Goal: Find specific page/section: Find specific page/section

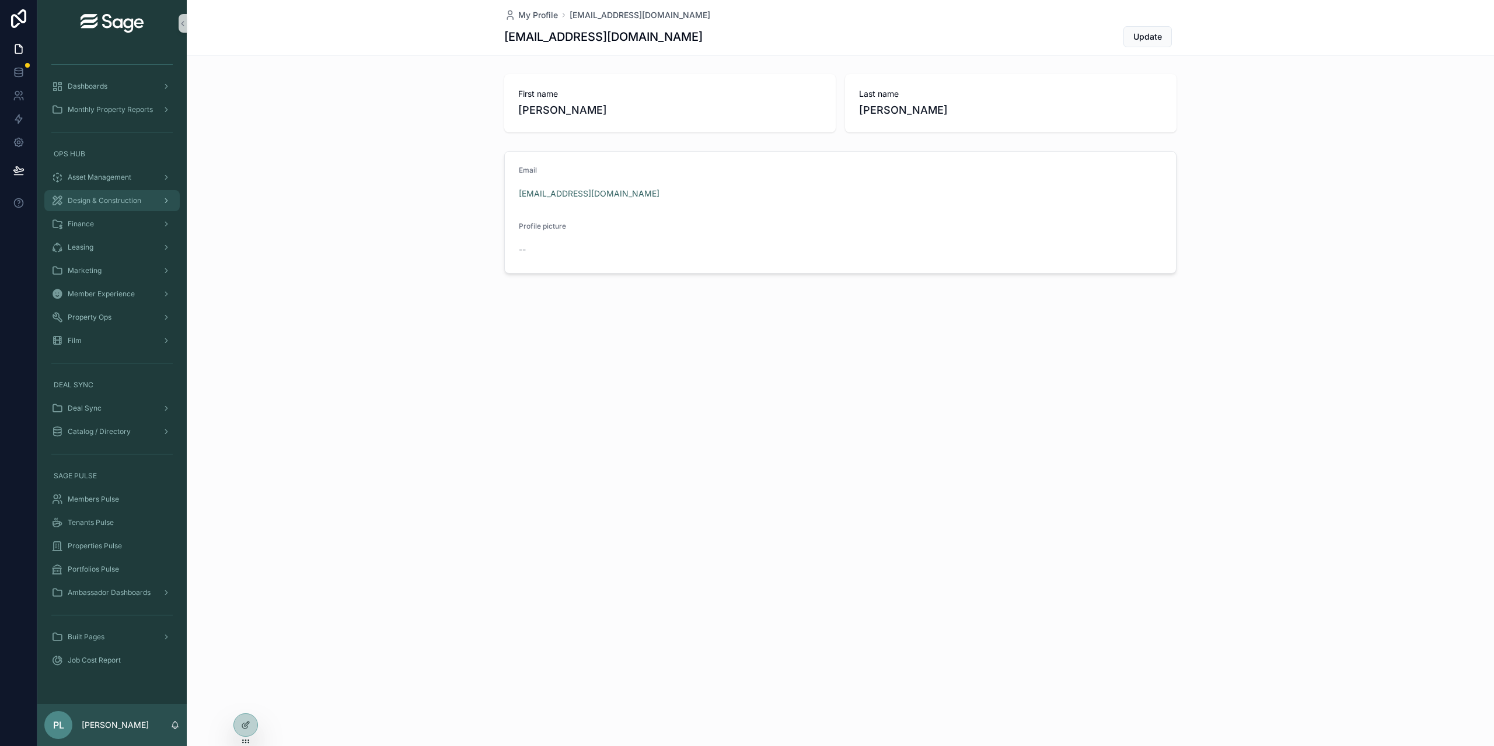
click at [142, 202] on div "Design & Construction" at bounding box center [111, 200] width 121 height 19
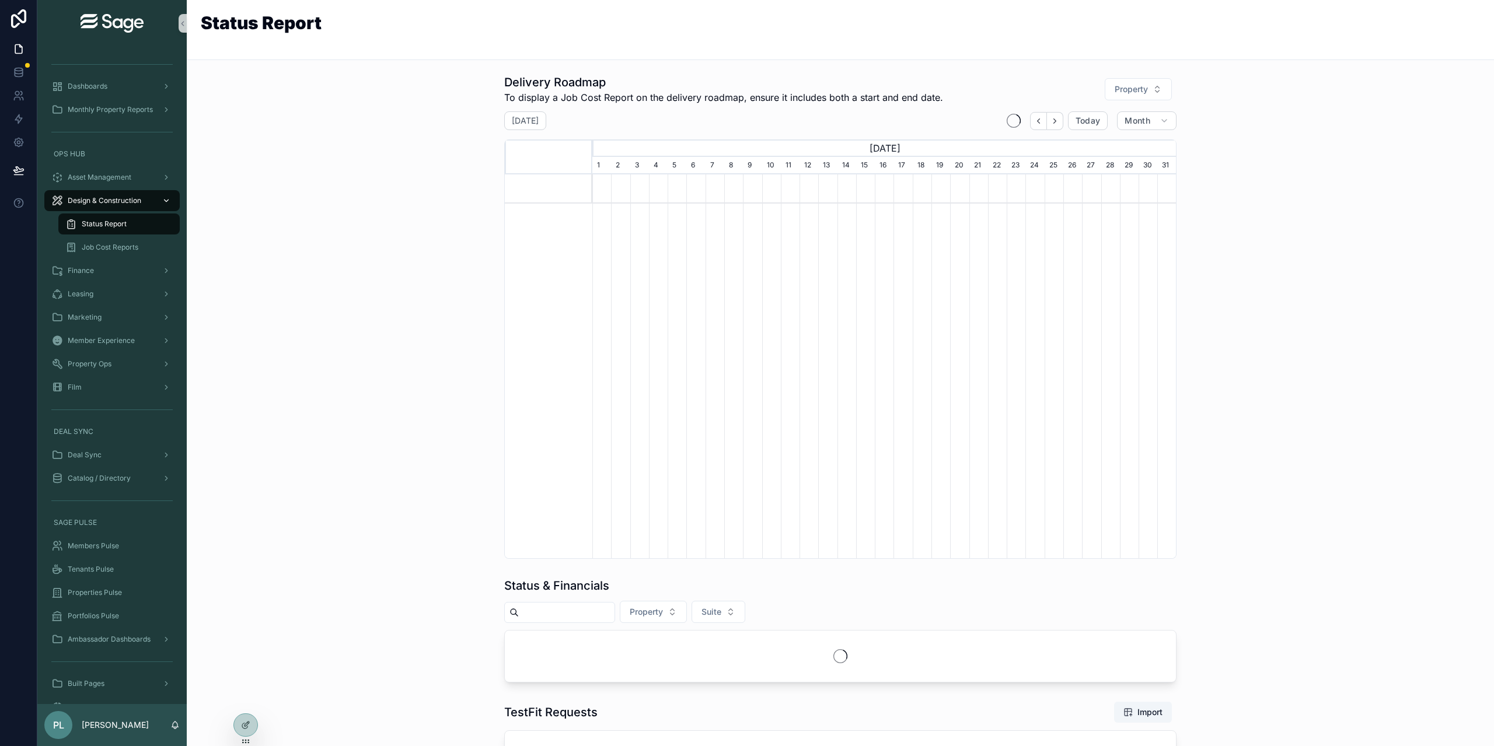
scroll to position [0, 584]
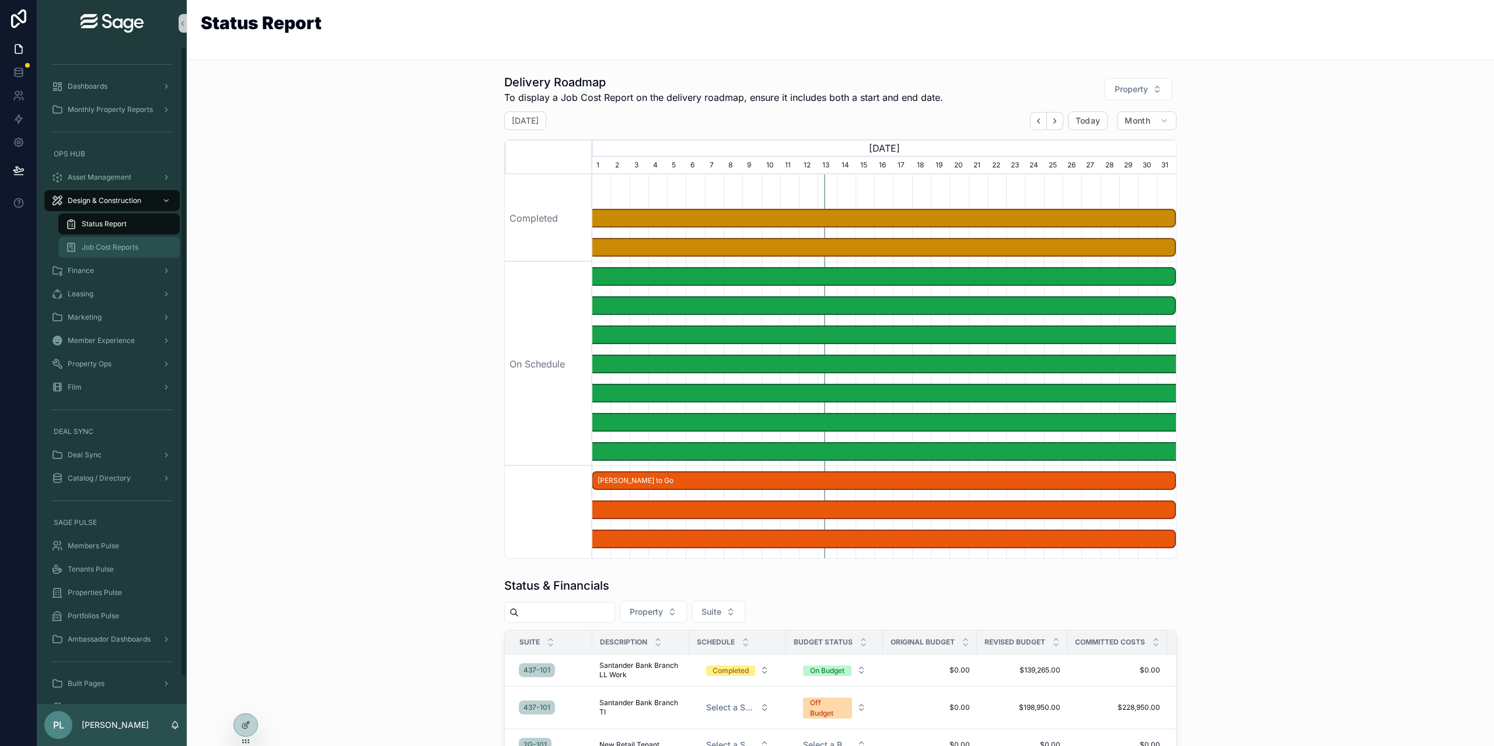
click at [118, 239] on div "Job Cost Reports" at bounding box center [118, 247] width 107 height 19
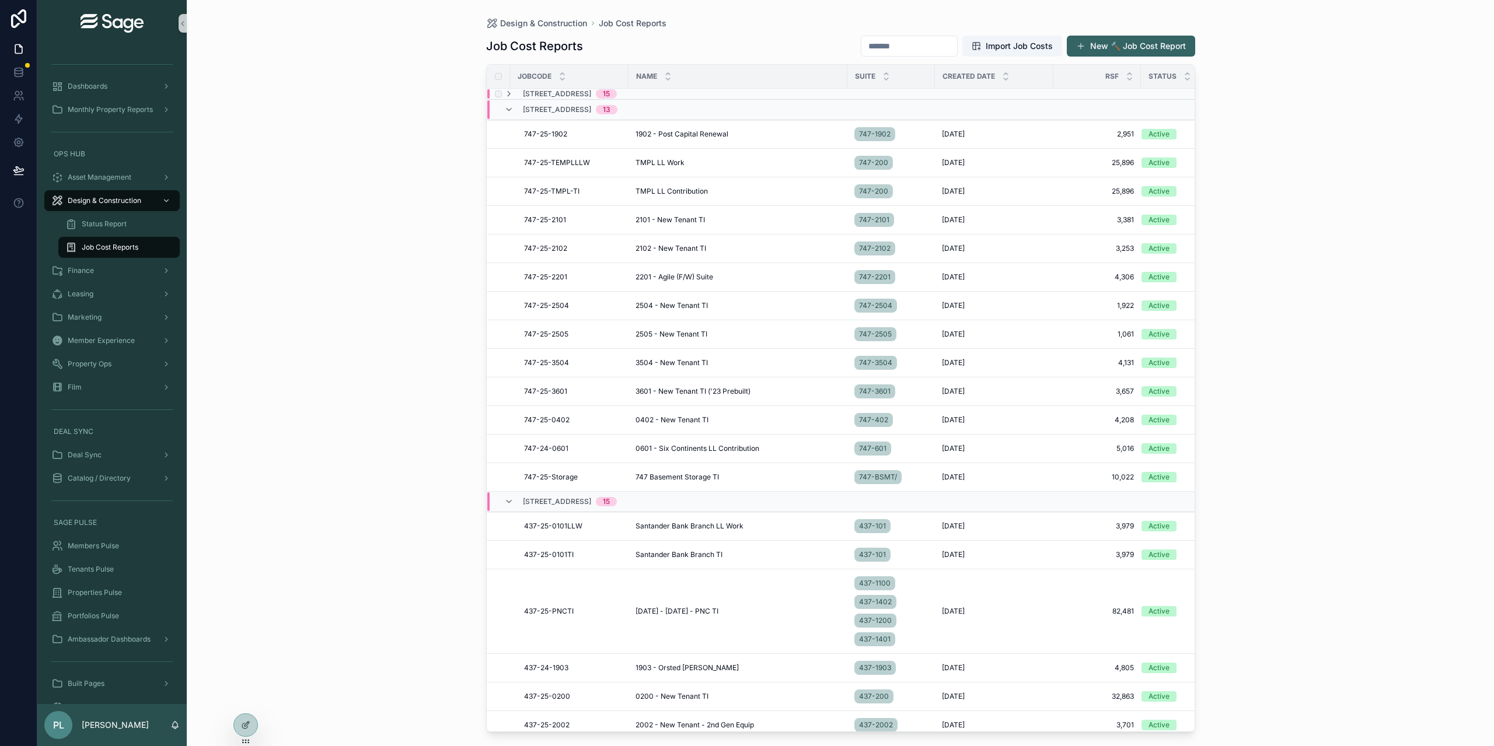
click at [565, 91] on span "[STREET_ADDRESS]" at bounding box center [557, 93] width 68 height 9
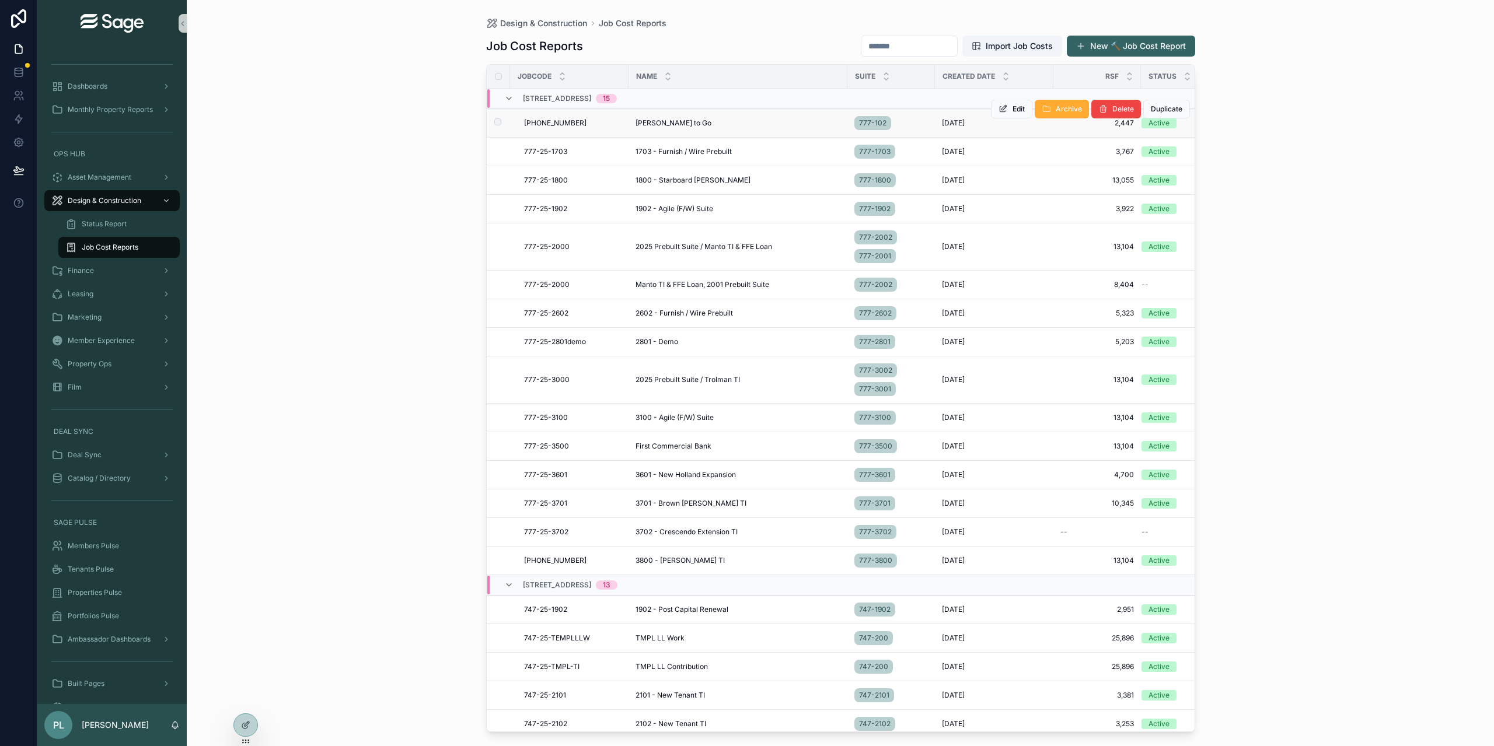
click at [547, 124] on span "[PHONE_NUMBER]" at bounding box center [555, 122] width 62 height 9
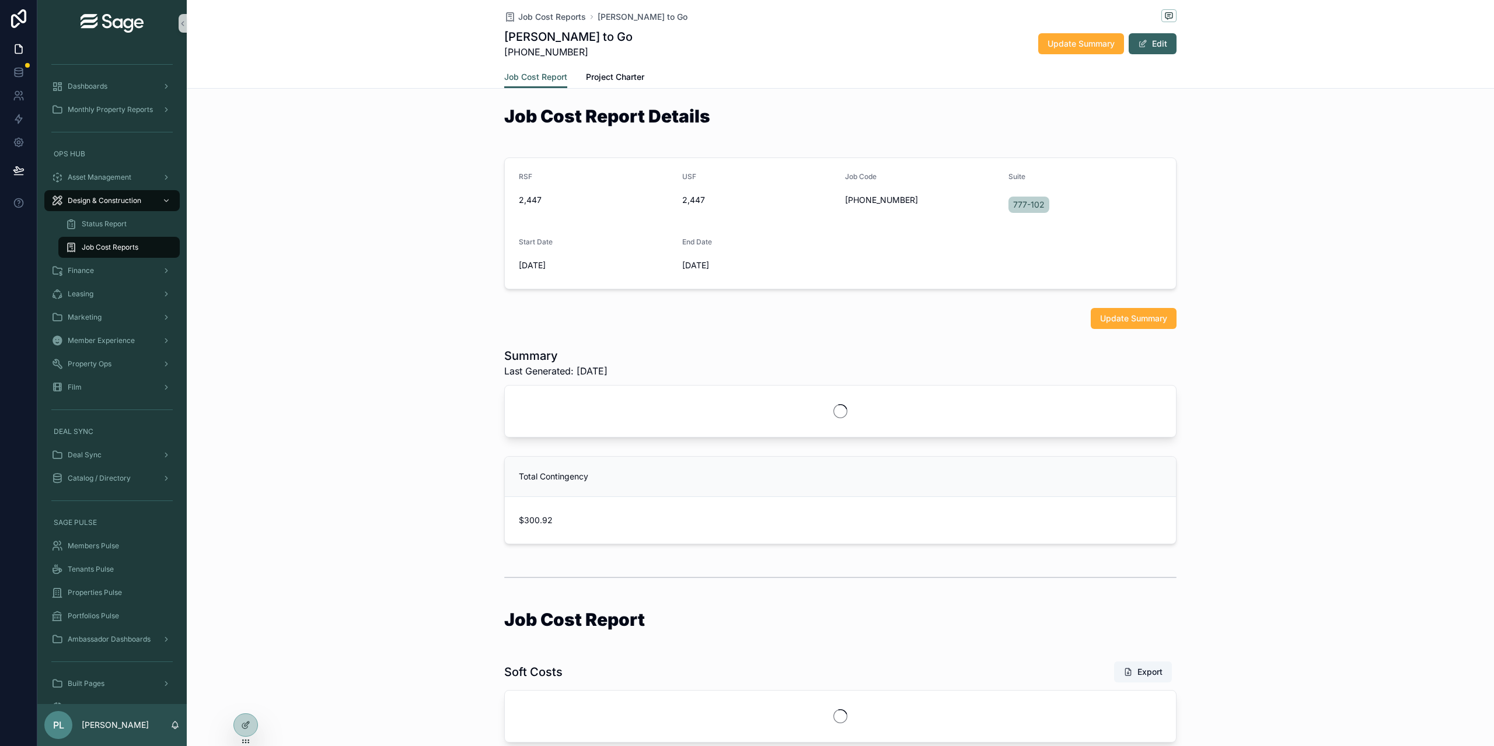
click at [609, 68] on link "Project Charter" at bounding box center [615, 78] width 58 height 23
